Goal: Navigation & Orientation: Find specific page/section

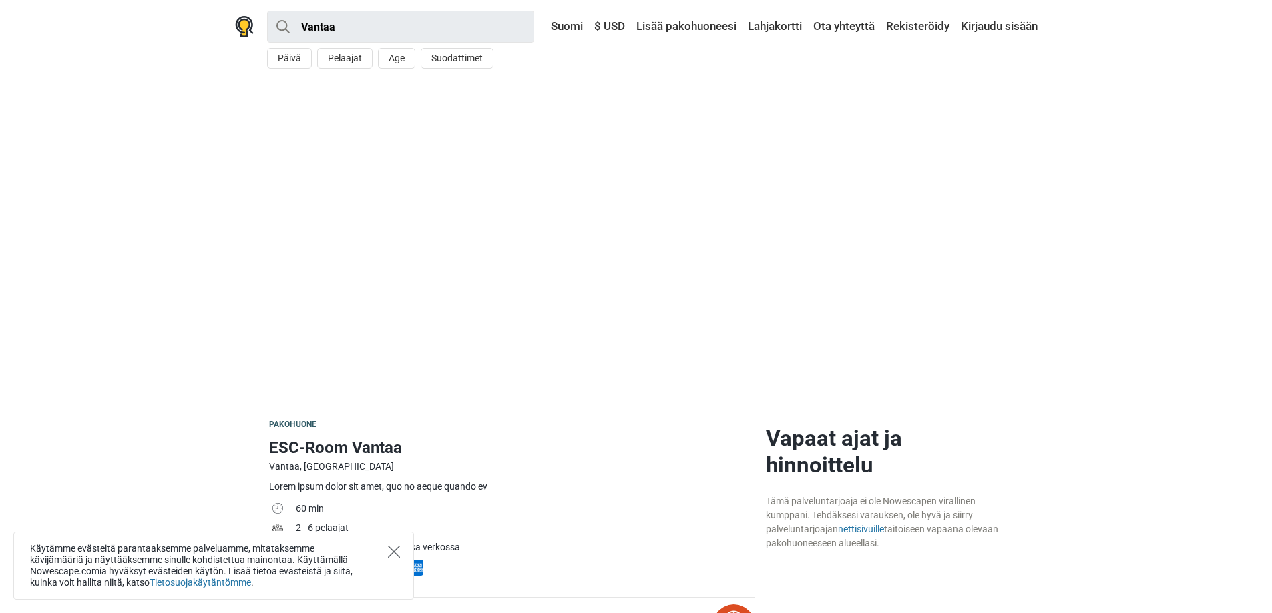
click at [395, 550] on icon "Close" at bounding box center [394, 552] width 12 height 12
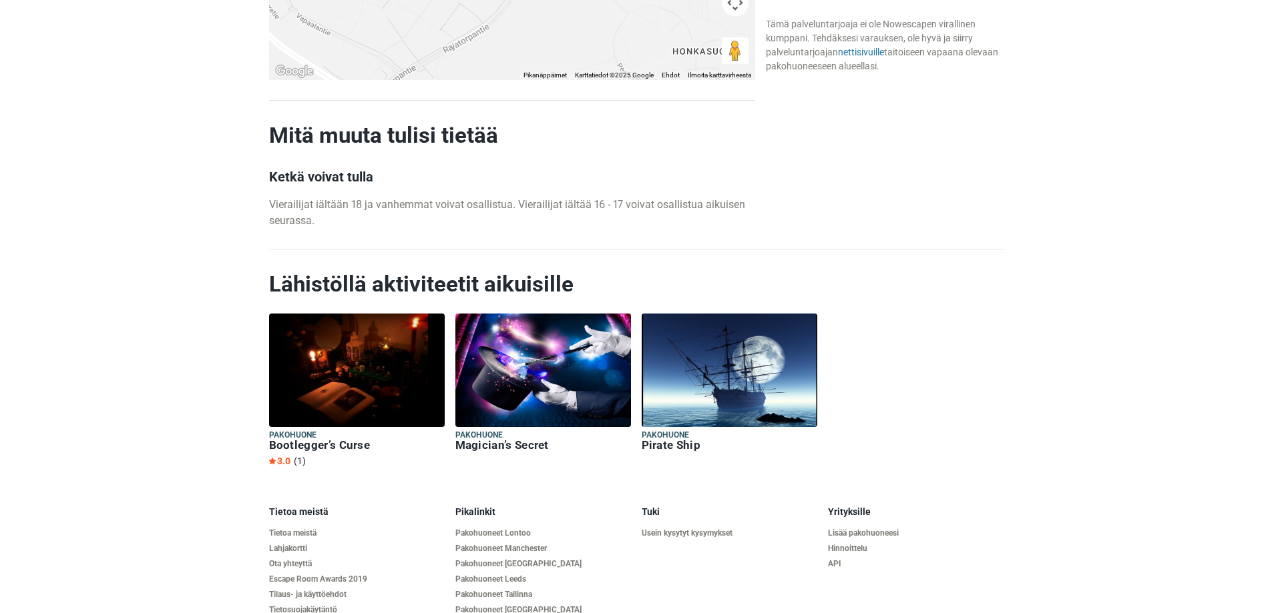
scroll to position [1469, 0]
click at [315, 338] on img at bounding box center [357, 369] width 176 height 113
click at [549, 376] on img at bounding box center [543, 369] width 176 height 113
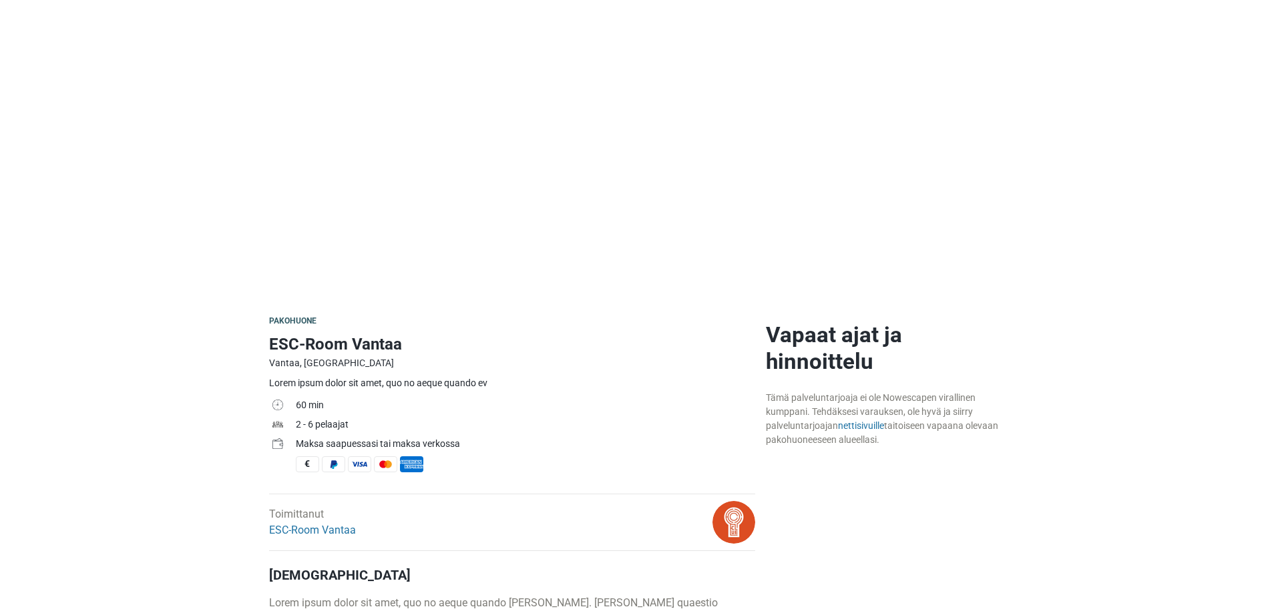
scroll to position [200, 0]
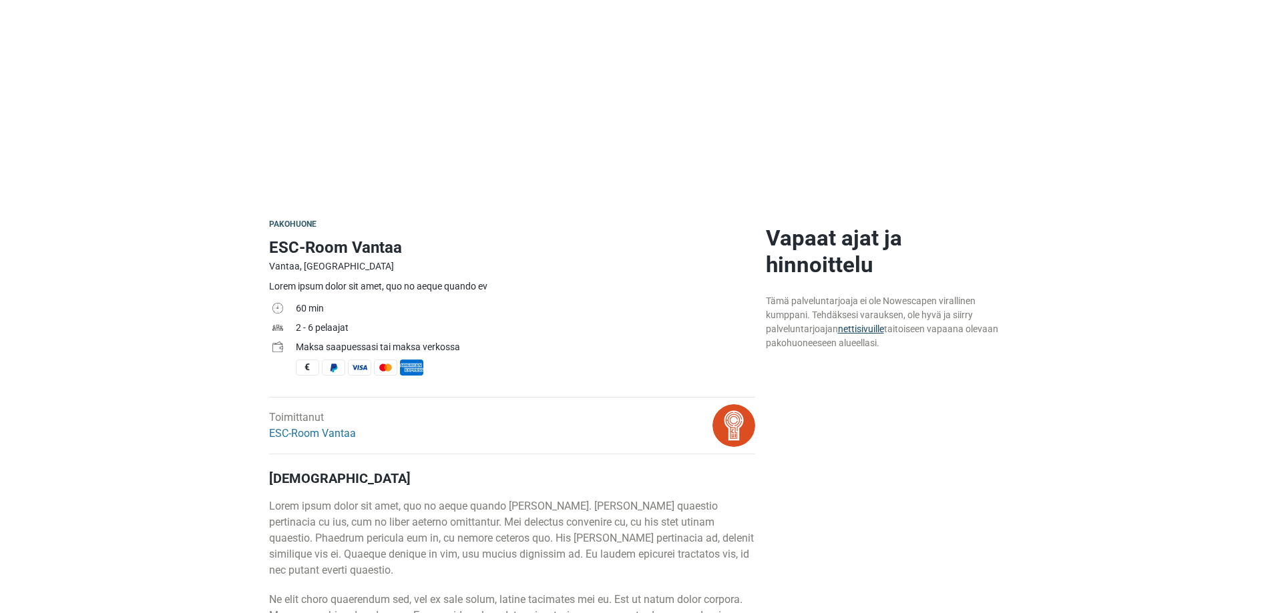
click at [864, 324] on link "nettisivuille" at bounding box center [861, 329] width 46 height 11
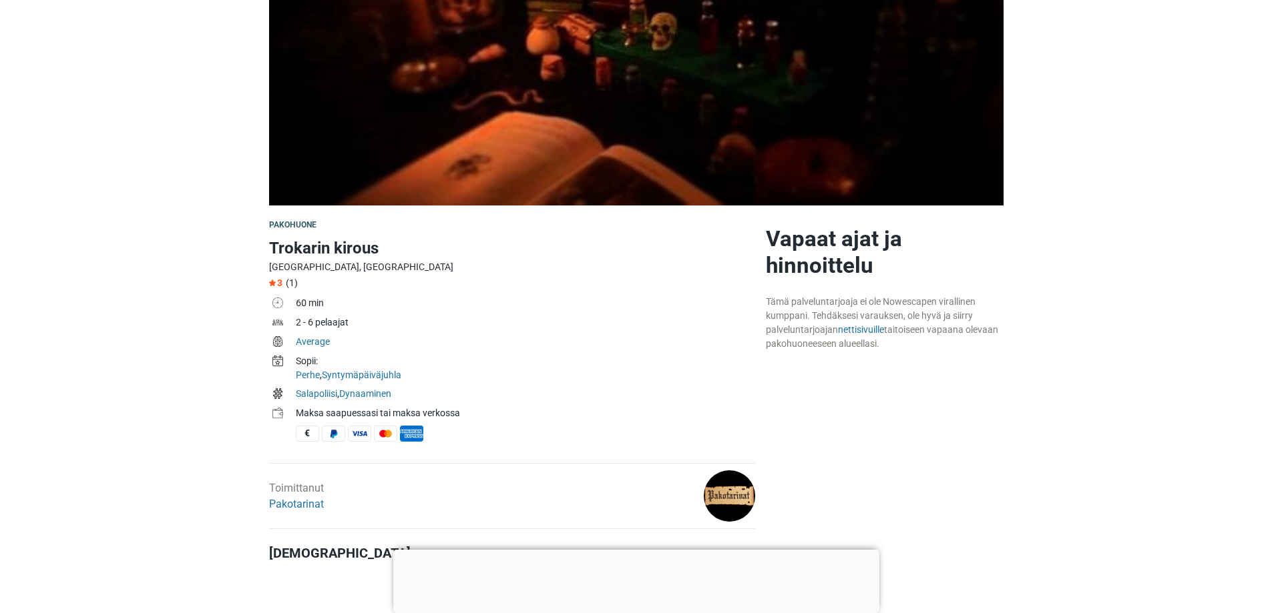
scroll to position [200, 0]
